Goal: Information Seeking & Learning: Learn about a topic

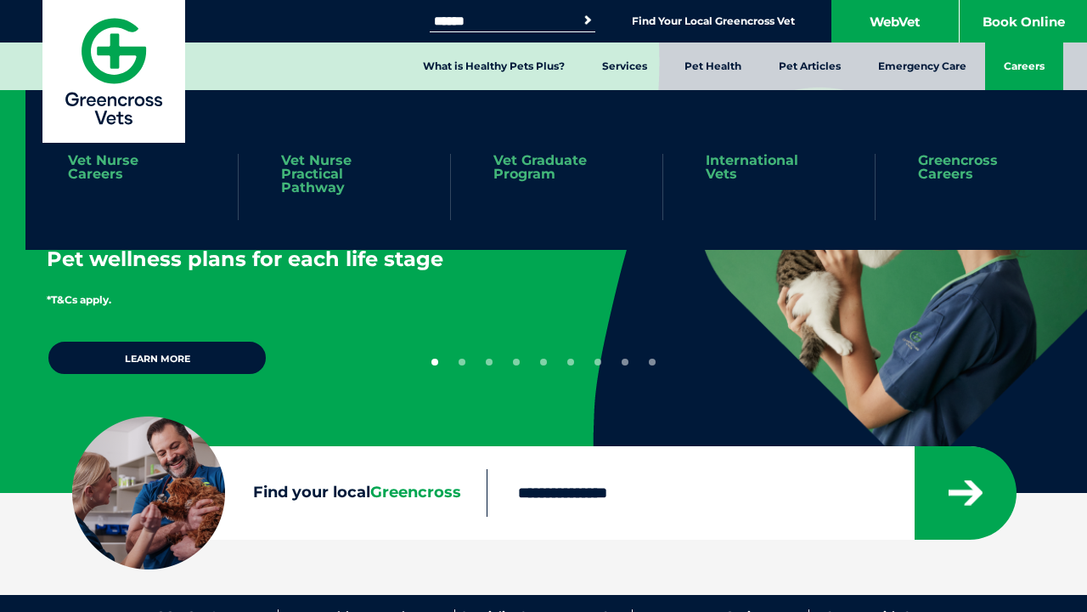
click at [1017, 60] on link "Careers" at bounding box center [1024, 66] width 78 height 48
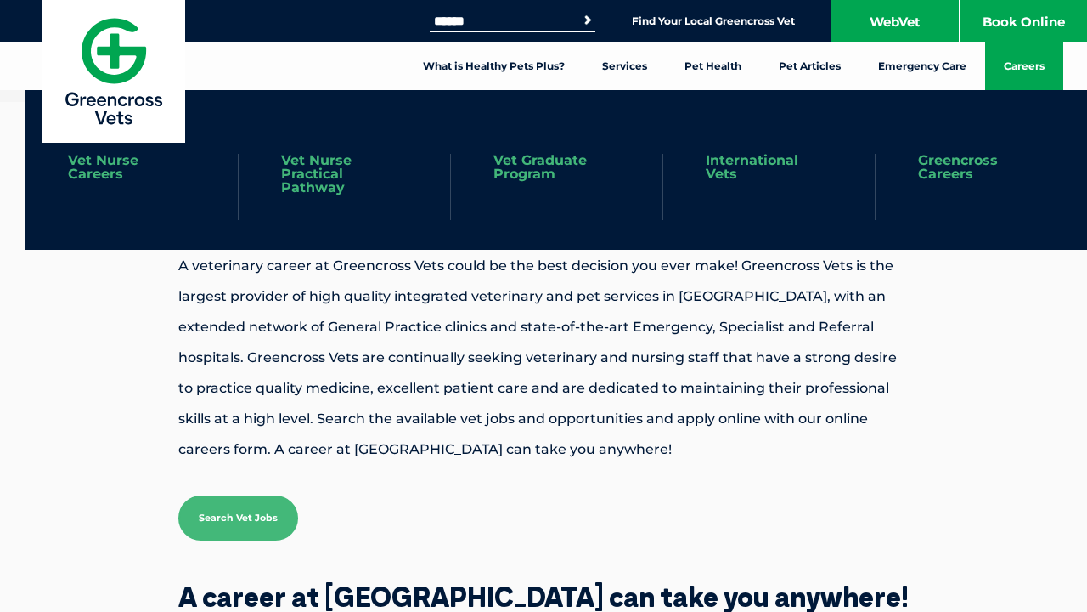
click at [121, 169] on link "Vet Nurse Careers" at bounding box center [131, 167] width 127 height 27
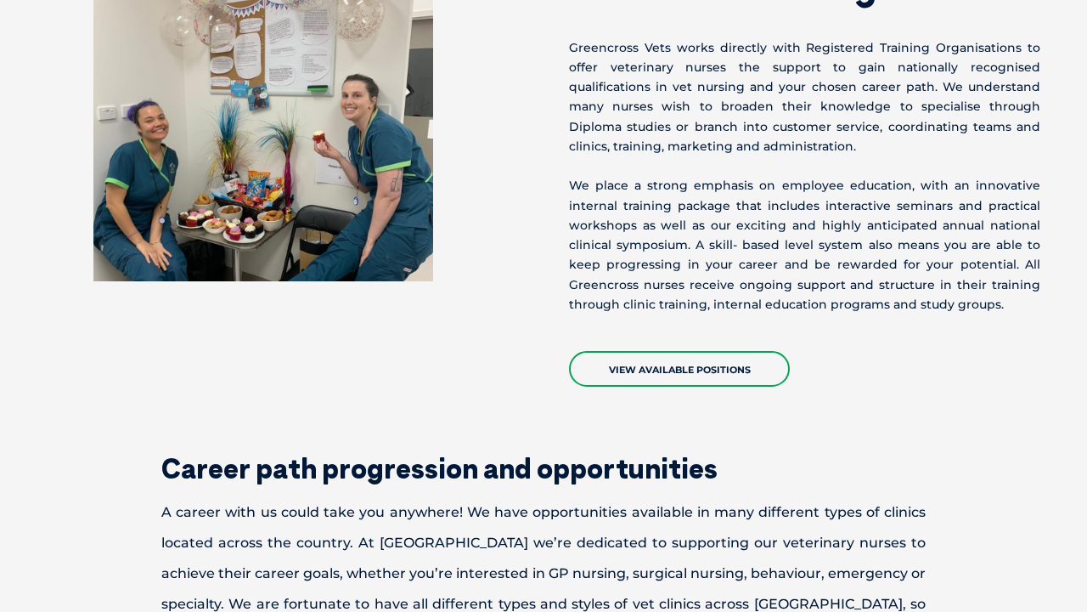
scroll to position [2554, 0]
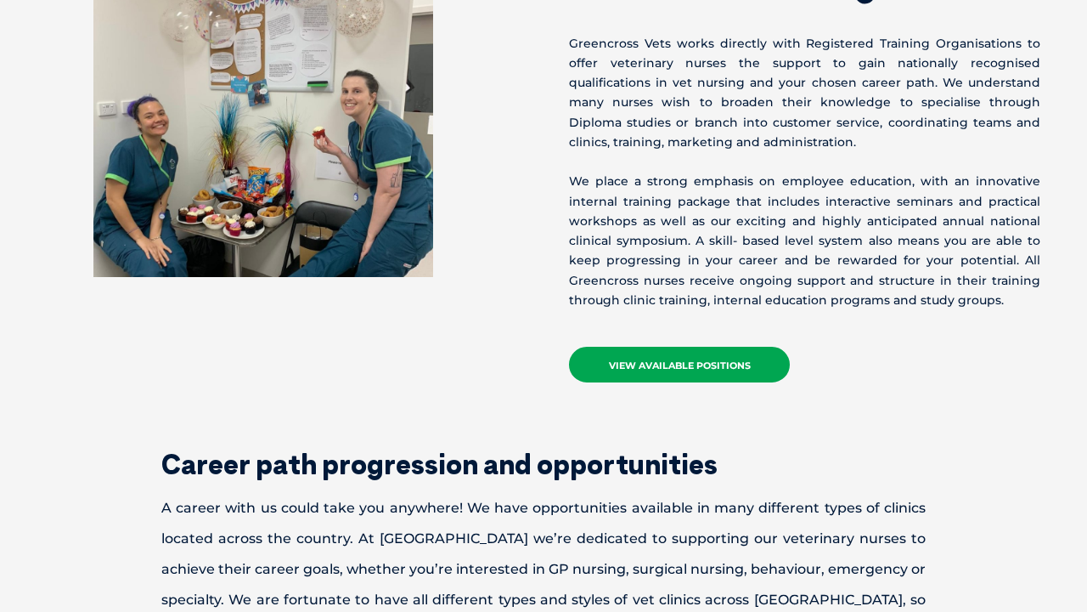
click at [632, 347] on link "View Available Positions" at bounding box center [679, 365] width 221 height 36
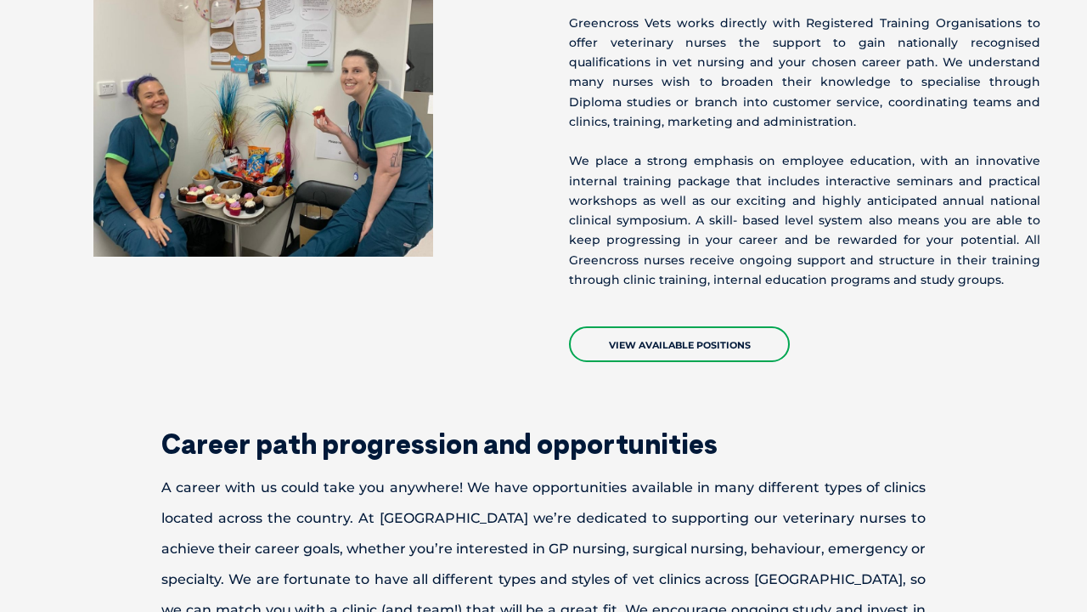
scroll to position [2670, 0]
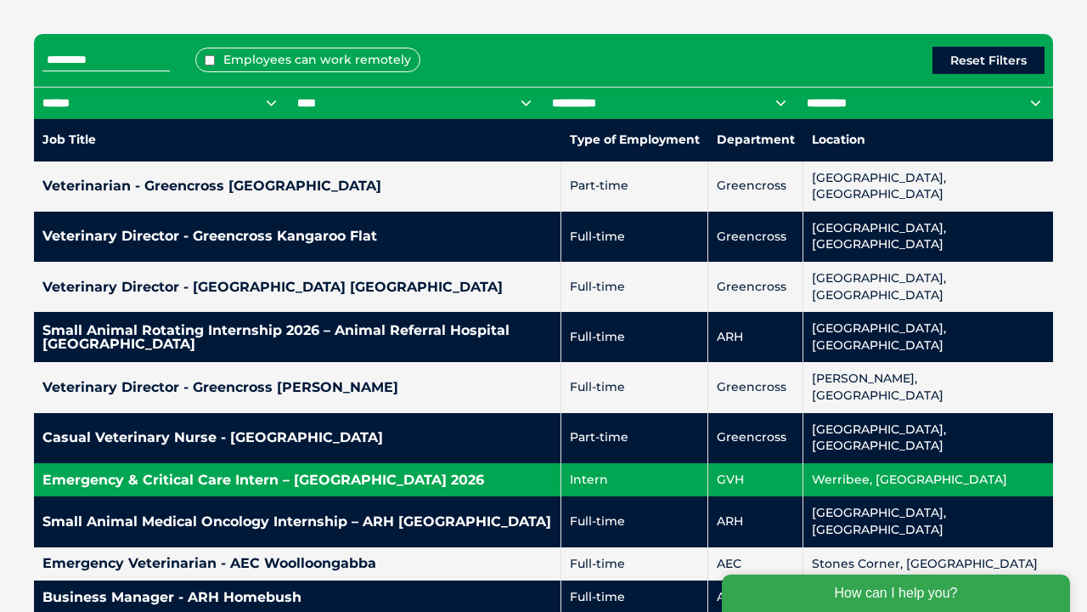
scroll to position [777, 0]
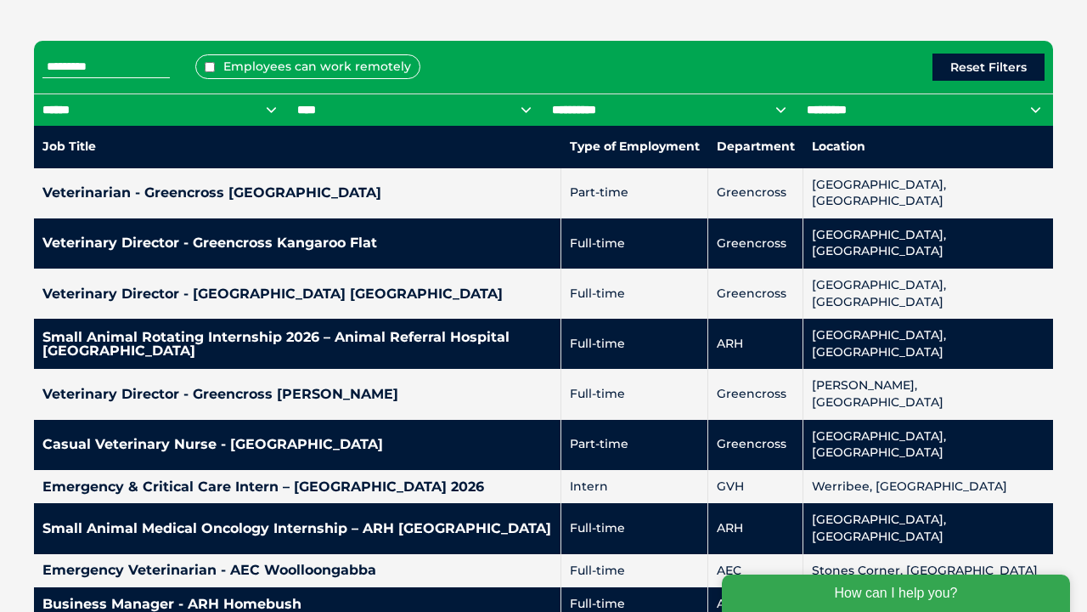
select select "***"
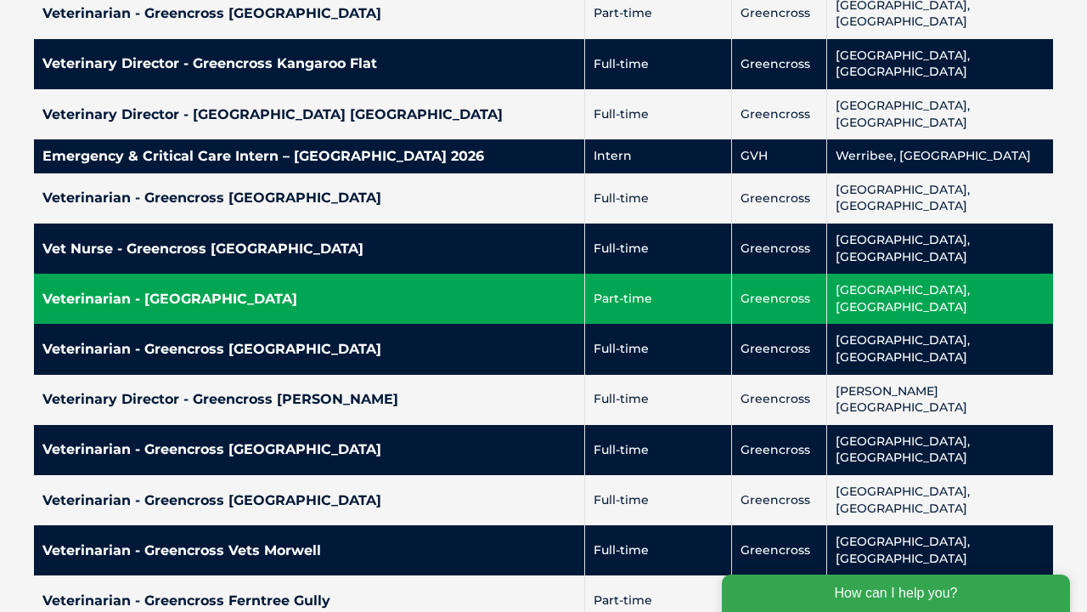
scroll to position [957, 0]
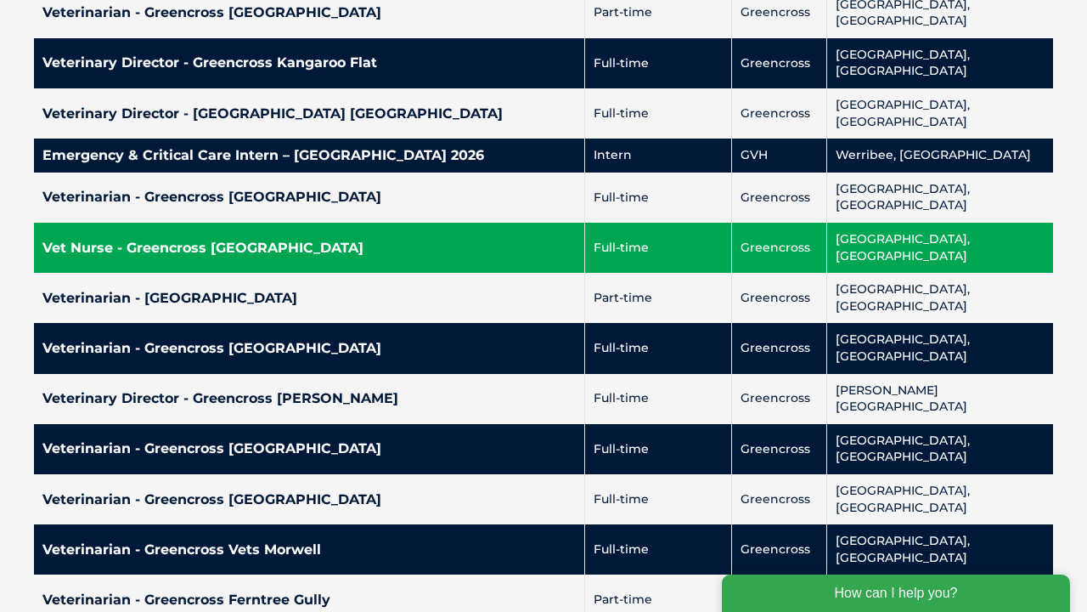
click at [57, 241] on h4 "Vet Nurse - Greencross St Kilda" at bounding box center [308, 248] width 533 height 14
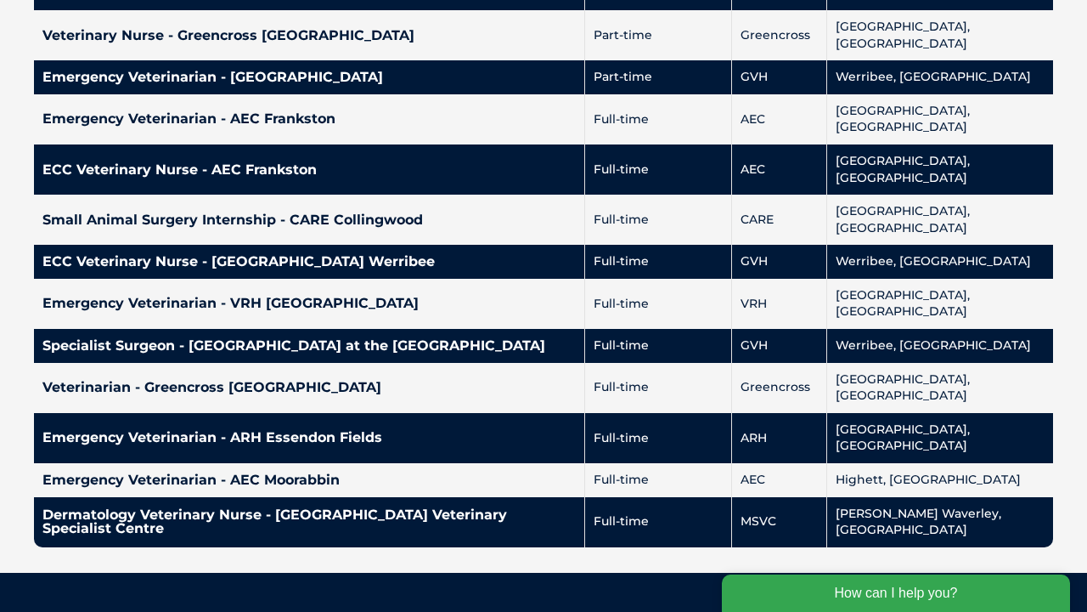
scroll to position [3154, 0]
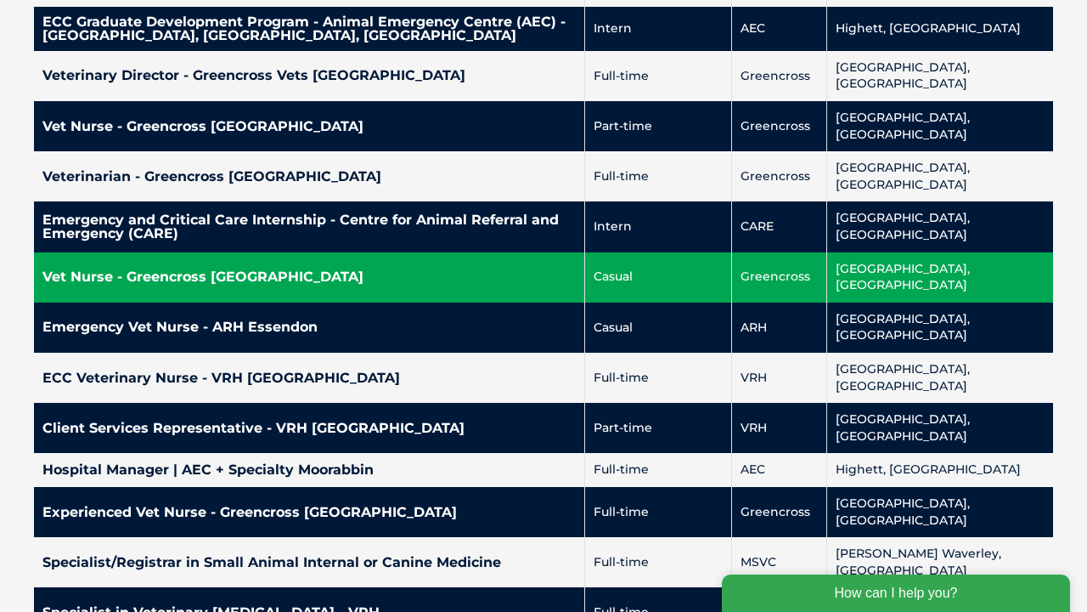
scroll to position [1944, 0]
